Goal: Information Seeking & Learning: Check status

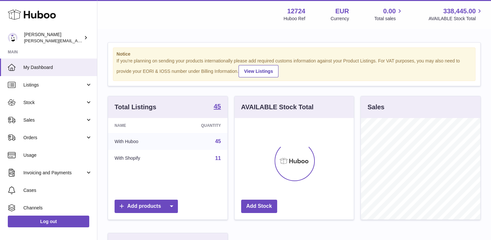
scroll to position [101, 121]
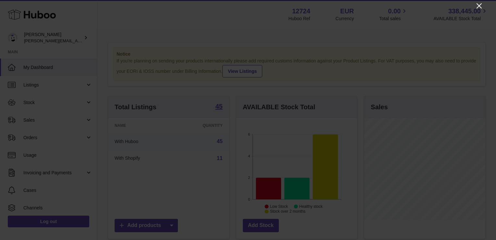
click at [479, 7] on icon "Close" at bounding box center [480, 6] width 8 height 8
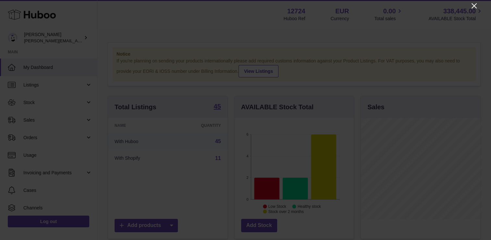
scroll to position [324733, 324714]
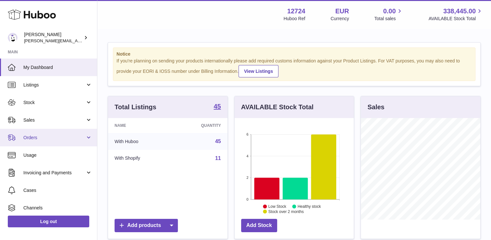
click at [84, 138] on link "Orders" at bounding box center [48, 138] width 97 height 18
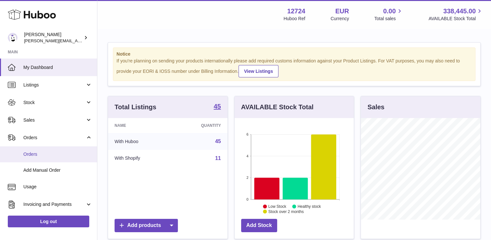
click at [77, 151] on span "Orders" at bounding box center [57, 154] width 69 height 6
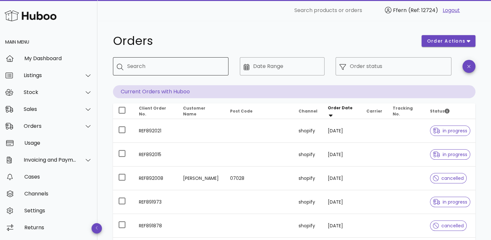
click at [159, 67] on input "Search" at bounding box center [175, 66] width 96 height 10
type input "******"
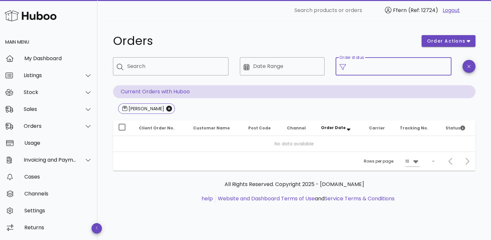
click at [366, 67] on input "Order status" at bounding box center [398, 66] width 97 height 10
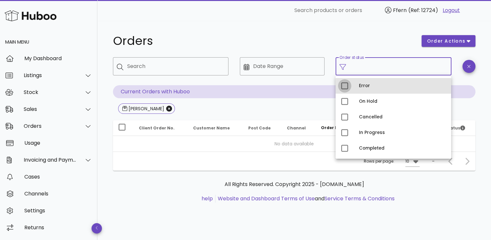
click at [349, 86] on div at bounding box center [344, 85] width 11 height 11
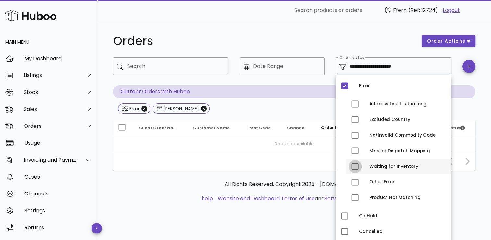
scroll to position [33, 0]
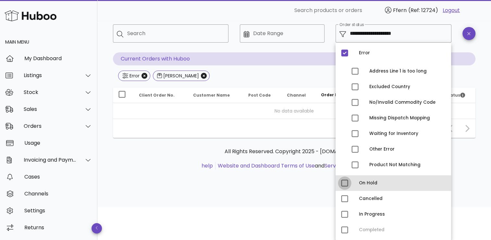
click at [347, 180] on div at bounding box center [344, 182] width 11 height 11
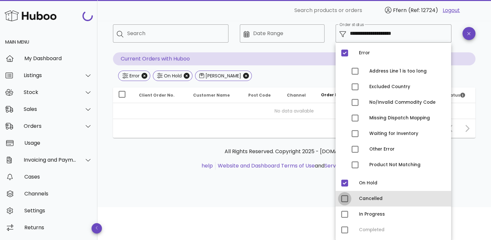
click at [346, 196] on div at bounding box center [344, 198] width 11 height 11
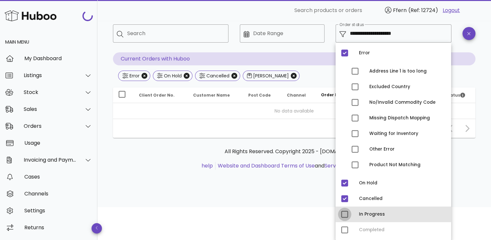
click at [344, 213] on div at bounding box center [344, 214] width 11 height 11
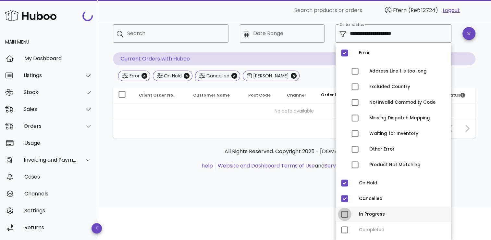
type input "**********"
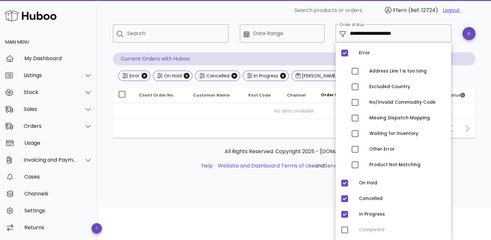
click at [472, 166] on div "All Rights Reserved. Copyright 2025 - huboo.co.uk help Website and Dashboard Te…" at bounding box center [294, 162] width 363 height 49
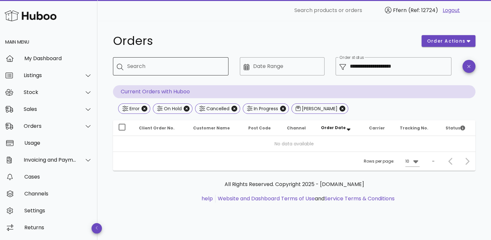
click at [177, 67] on input "Search" at bounding box center [175, 66] width 96 height 10
click at [340, 107] on icon "Close" at bounding box center [343, 109] width 6 height 6
click at [178, 71] on input "Search" at bounding box center [175, 66] width 96 height 10
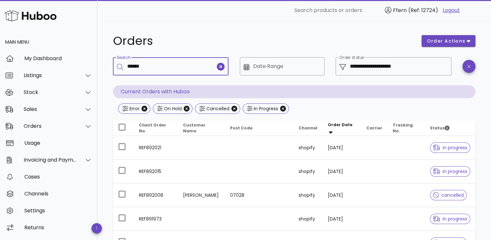
type input "******"
